Goal: Transaction & Acquisition: Purchase product/service

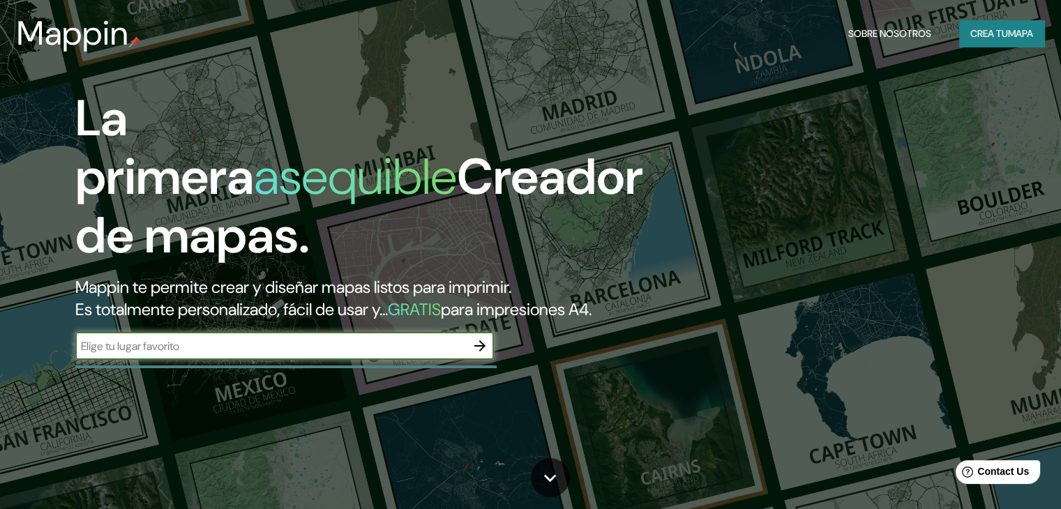
click at [325, 354] on input "text" at bounding box center [270, 346] width 391 height 16
type input "tarapoto"
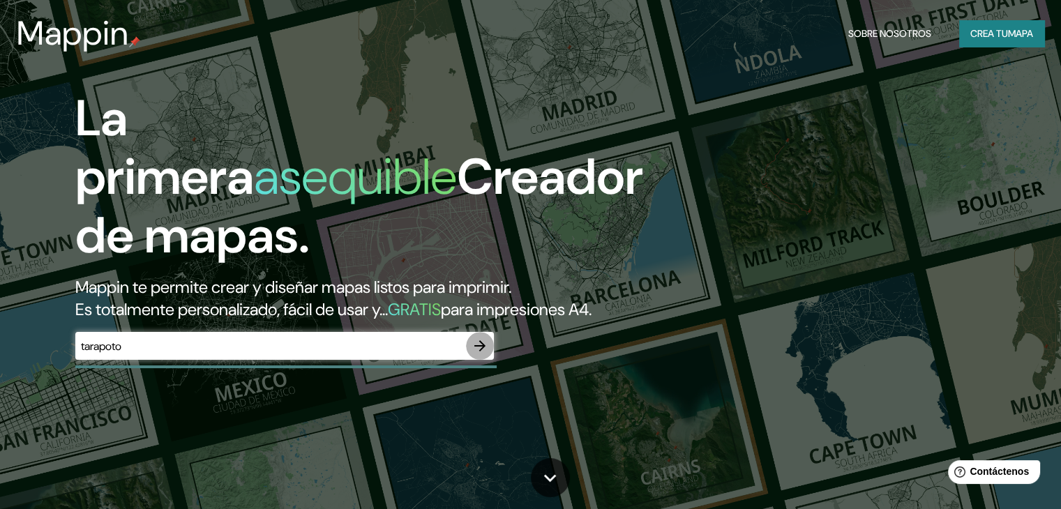
click at [476, 351] on icon "button" at bounding box center [479, 345] width 11 height 11
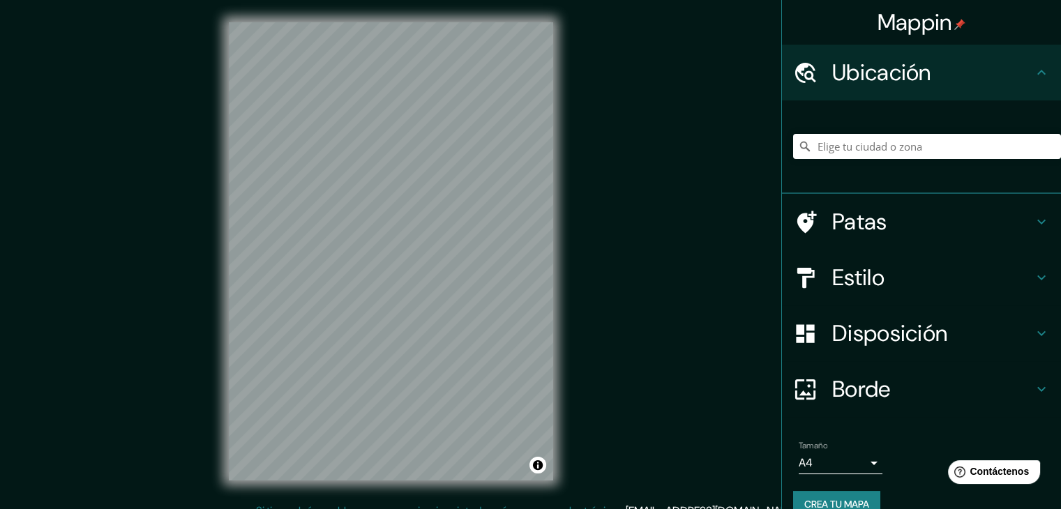
click at [883, 160] on div at bounding box center [927, 147] width 268 height 70
click at [856, 151] on input "Elige tu ciudad o zona" at bounding box center [927, 146] width 268 height 25
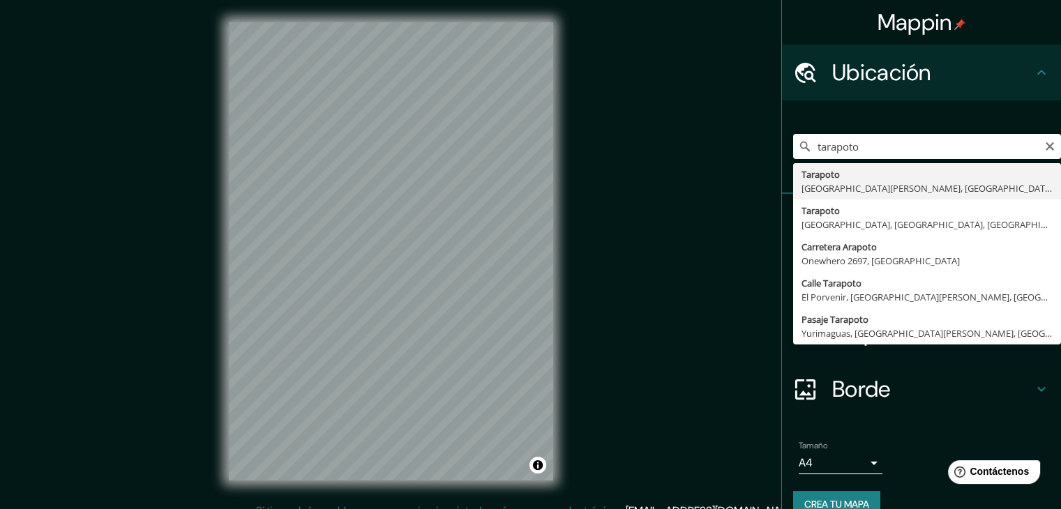
type input "Tarapoto, [GEOGRAPHIC_DATA][PERSON_NAME], [GEOGRAPHIC_DATA]"
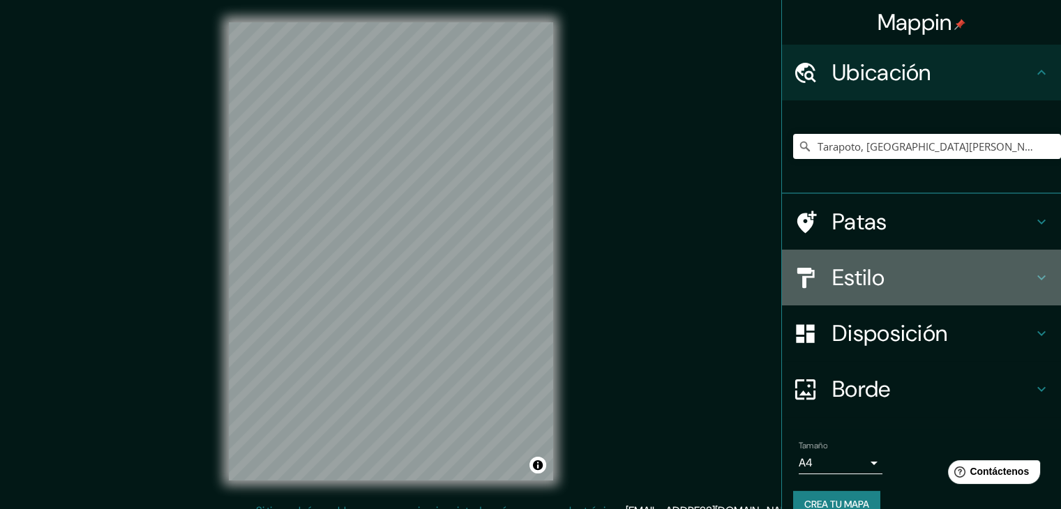
click at [830, 299] on div "Estilo" at bounding box center [921, 278] width 279 height 56
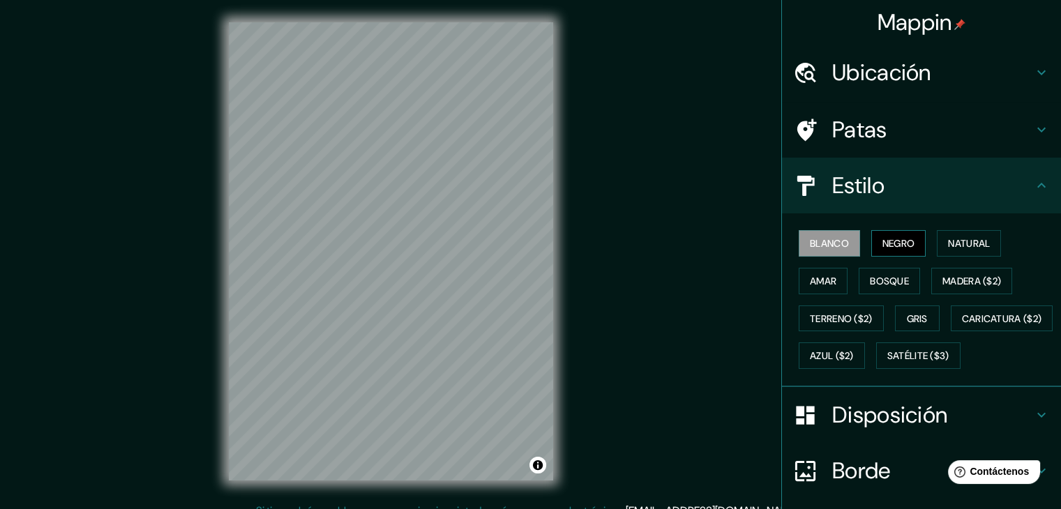
click at [892, 248] on font "Negro" at bounding box center [898, 243] width 33 height 13
click at [957, 247] on font "Natural" at bounding box center [969, 243] width 42 height 13
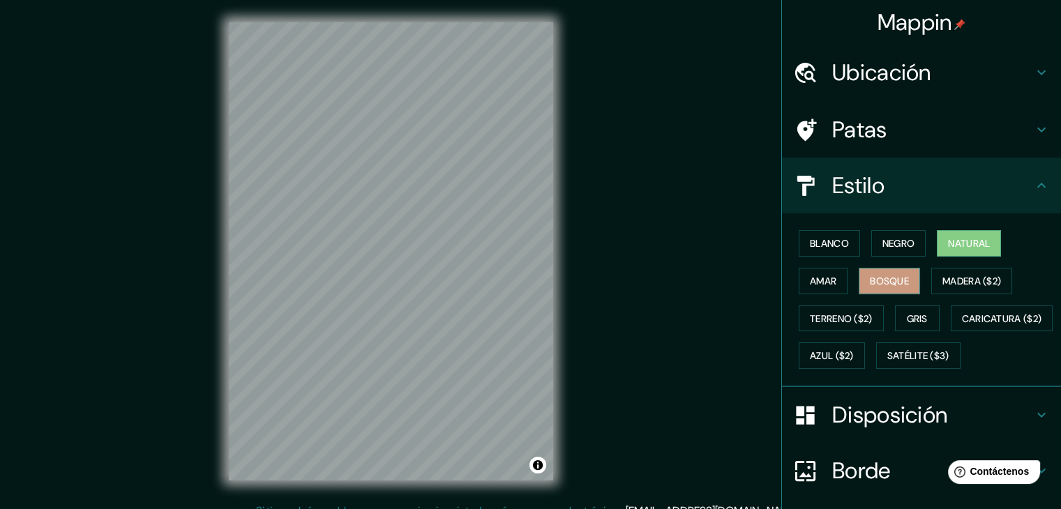
click at [876, 279] on font "Bosque" at bounding box center [889, 281] width 39 height 13
